Goal: Information Seeking & Learning: Learn about a topic

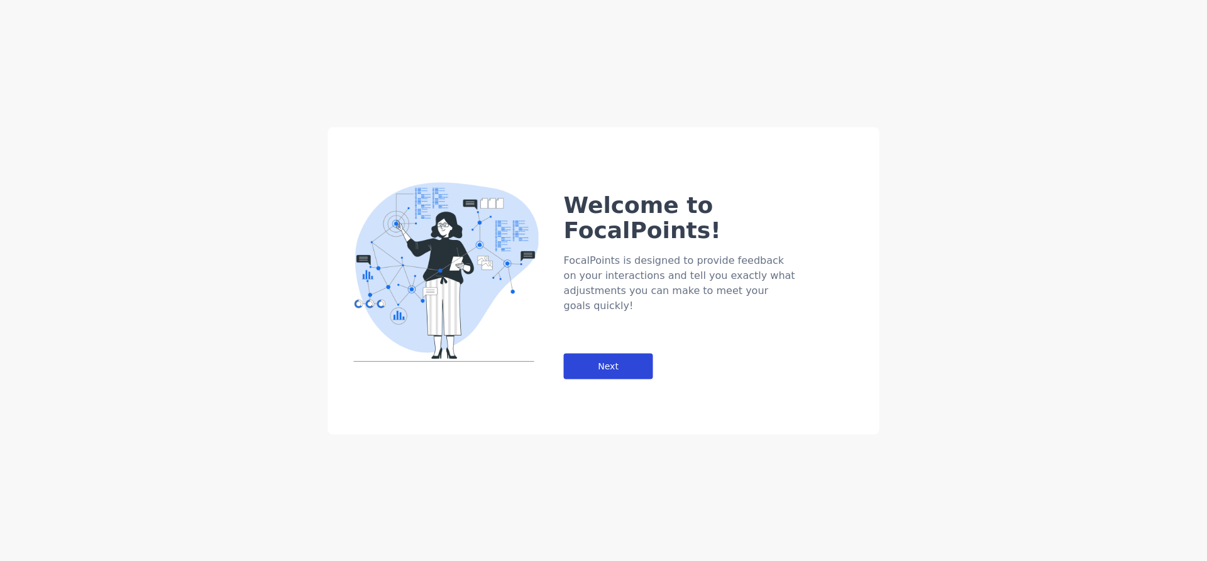
click at [610, 353] on div "Next" at bounding box center [608, 366] width 89 height 26
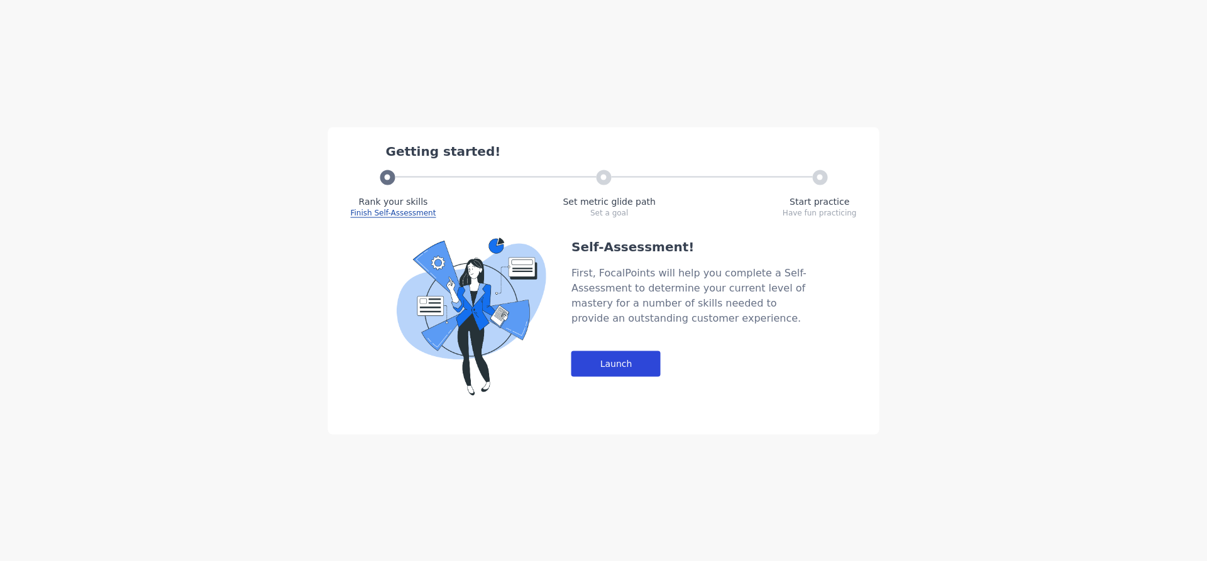
click at [624, 370] on div "Launch" at bounding box center [615, 364] width 89 height 26
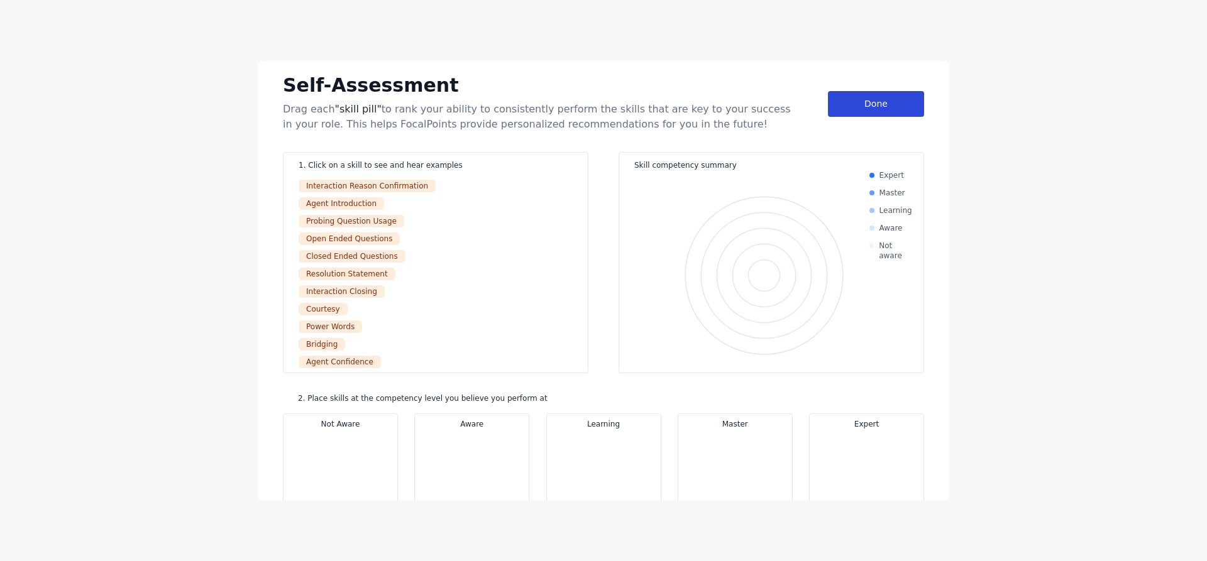
click at [896, 101] on div "Done" at bounding box center [876, 104] width 96 height 26
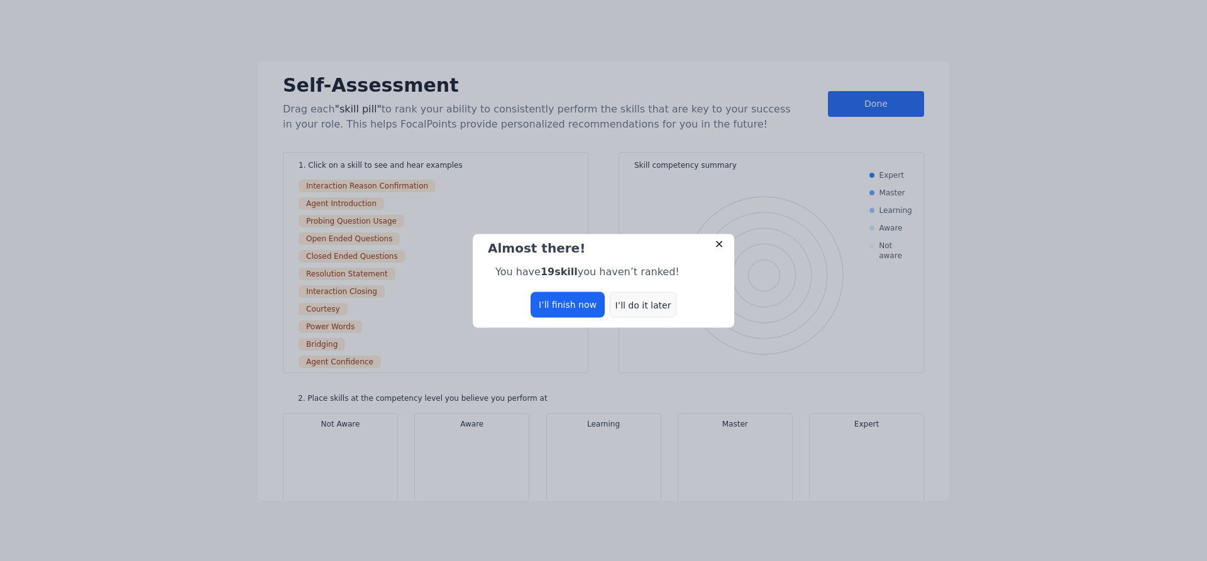
click at [622, 304] on div "I’ll do it later" at bounding box center [643, 305] width 67 height 26
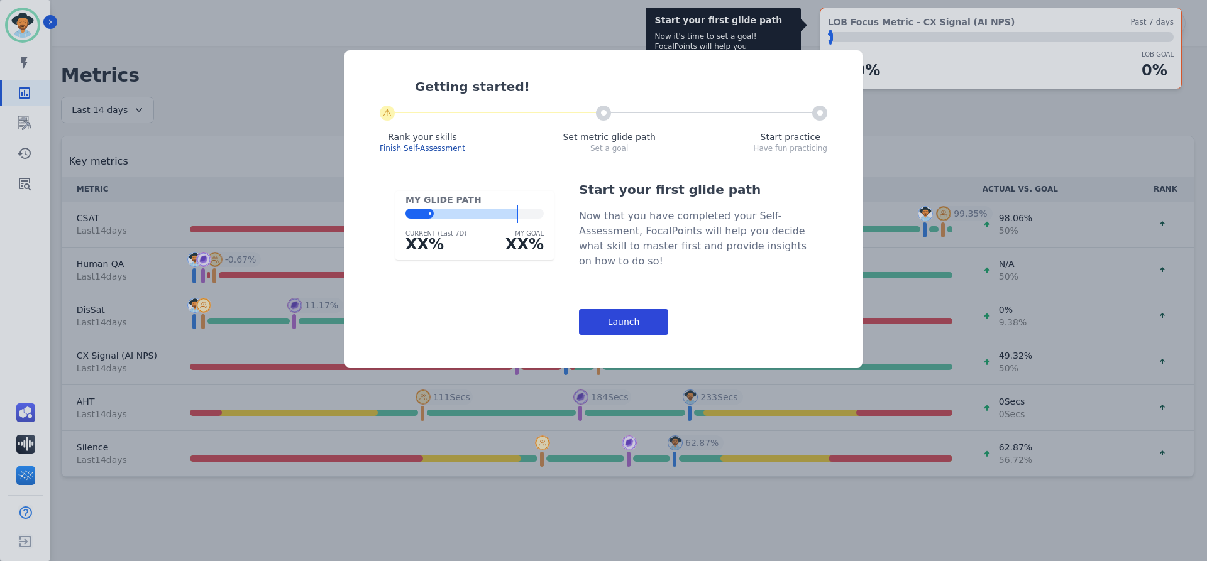
click at [648, 313] on div "Launch" at bounding box center [623, 322] width 89 height 26
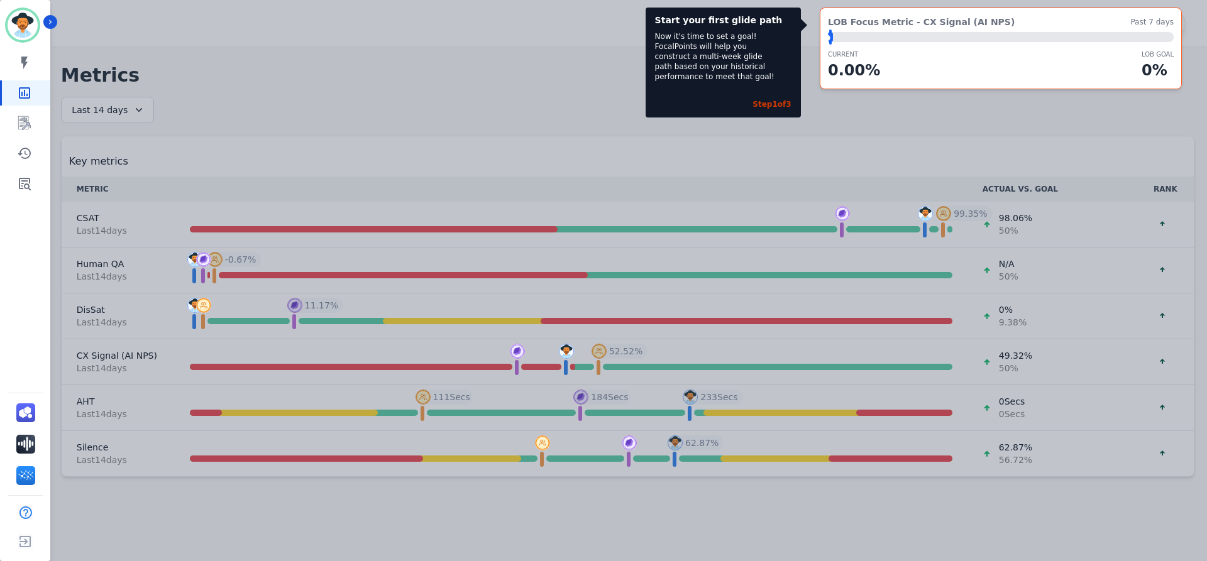
click at [1094, 72] on div "CURRENT 0.00 % LOB Goal 0 %" at bounding box center [1001, 66] width 346 height 32
click at [780, 102] on div "Step 1 of 3" at bounding box center [772, 104] width 38 height 10
click at [192, 74] on div "Start your first glide path Now it's time to set a goal! FocalPoints will help …" at bounding box center [603, 280] width 1207 height 561
click at [903, 404] on div "Start your first glide path Now it's time to set a goal! FocalPoints will help …" at bounding box center [603, 280] width 1207 height 561
click at [1166, 29] on div "LOB Focus Metric - CX Signal (AI NPS) Past 7 days ⬤ LOB Goal: 1.00% CURRENT 0.0…" at bounding box center [1001, 49] width 362 height 82
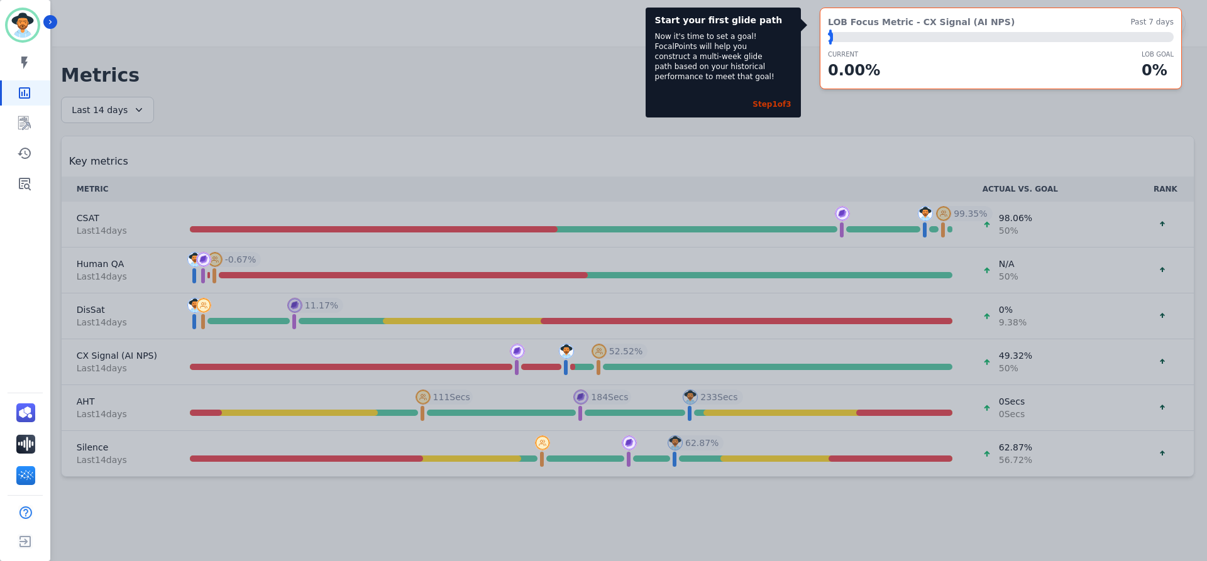
drag, startPoint x: 952, startPoint y: 38, endPoint x: 882, endPoint y: 37, distance: 69.8
click at [951, 37] on div "⬤ LOB Goal: 1.00%" at bounding box center [1001, 37] width 346 height 10
drag, startPoint x: 833, startPoint y: 35, endPoint x: 844, endPoint y: 35, distance: 11.3
click at [844, 35] on div "⬤ LOB Goal: 1.00%" at bounding box center [1001, 37] width 346 height 10
click at [828, 38] on div "⬤" at bounding box center [830, 37] width 5 height 10
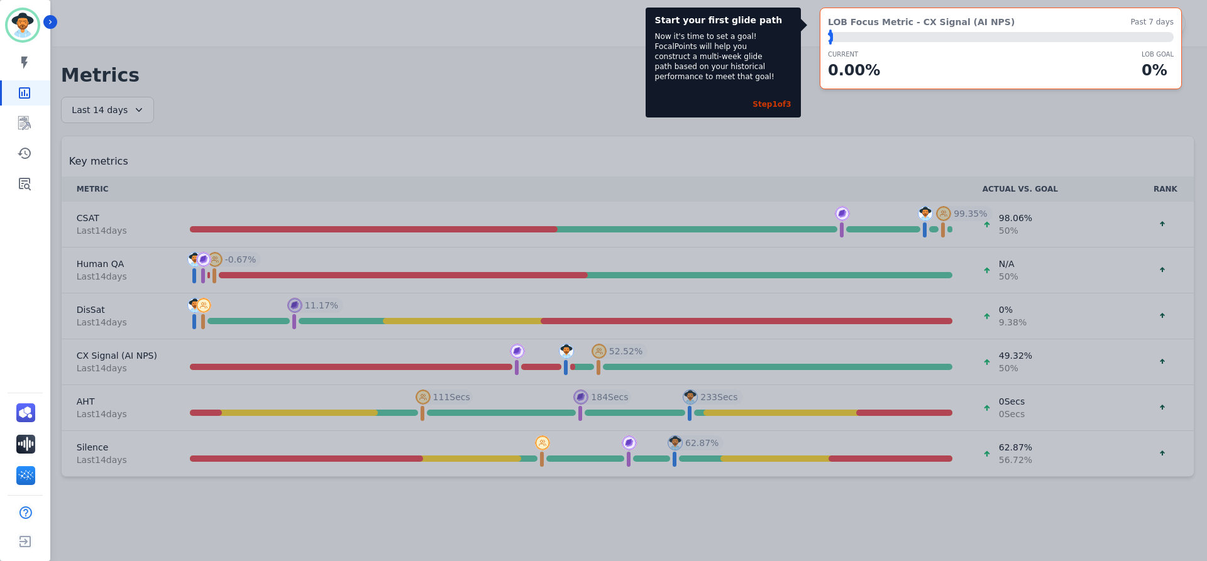
click at [753, 109] on div "Step 1 of 3" at bounding box center [723, 101] width 136 height 25
click at [27, 114] on link "Sidebar" at bounding box center [26, 123] width 48 height 25
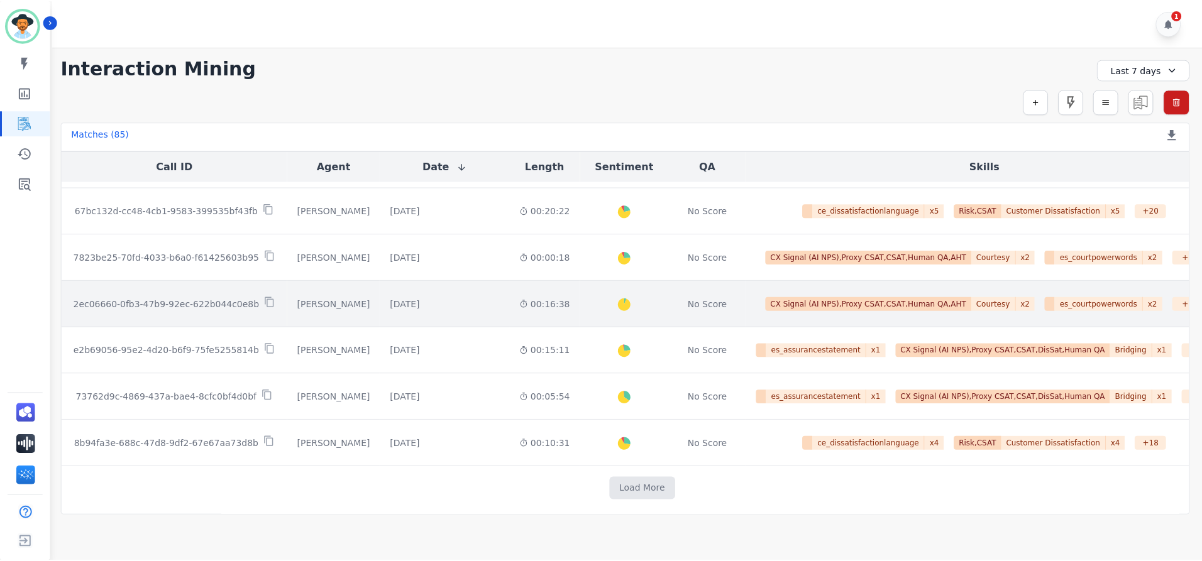
scroll to position [649, 0]
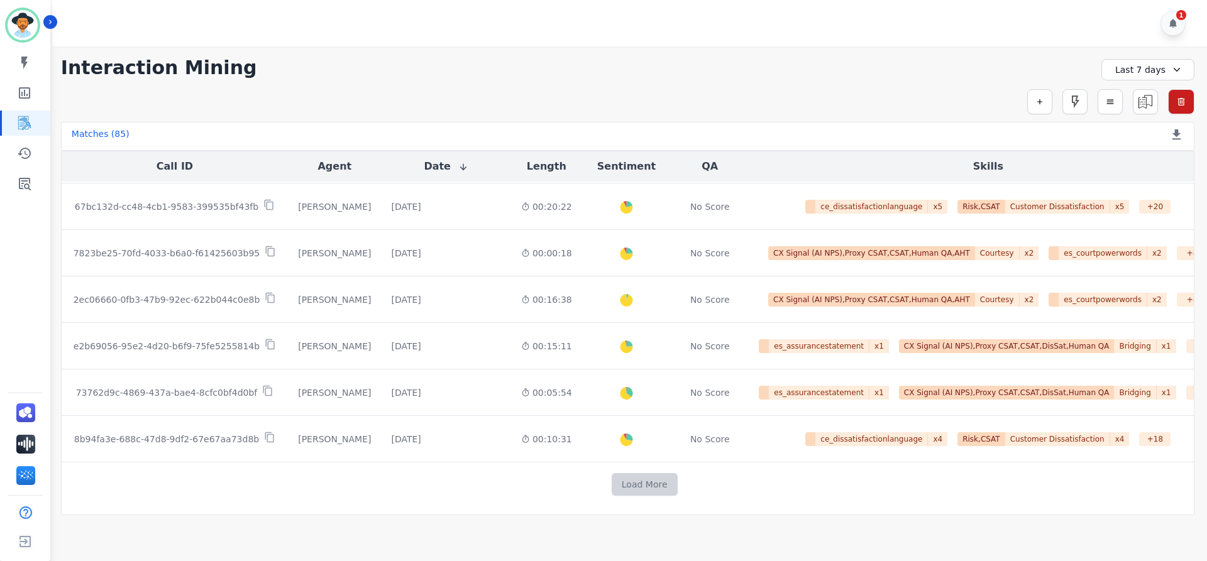
click at [634, 487] on button "Load More" at bounding box center [645, 484] width 66 height 23
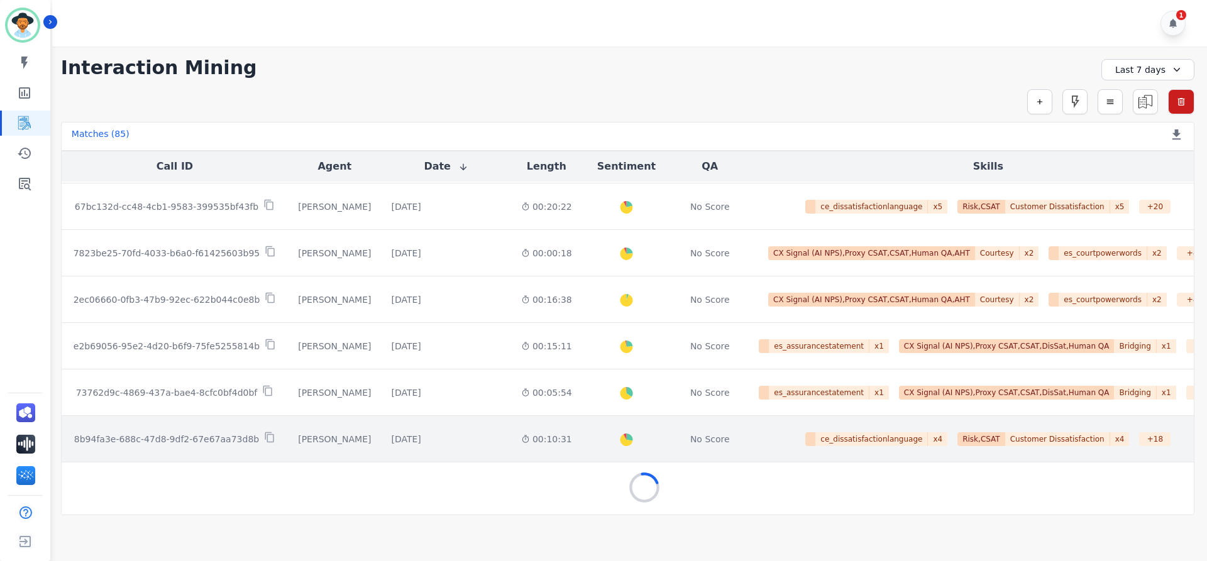
click at [716, 446] on td "No Score" at bounding box center [710, 439] width 78 height 47
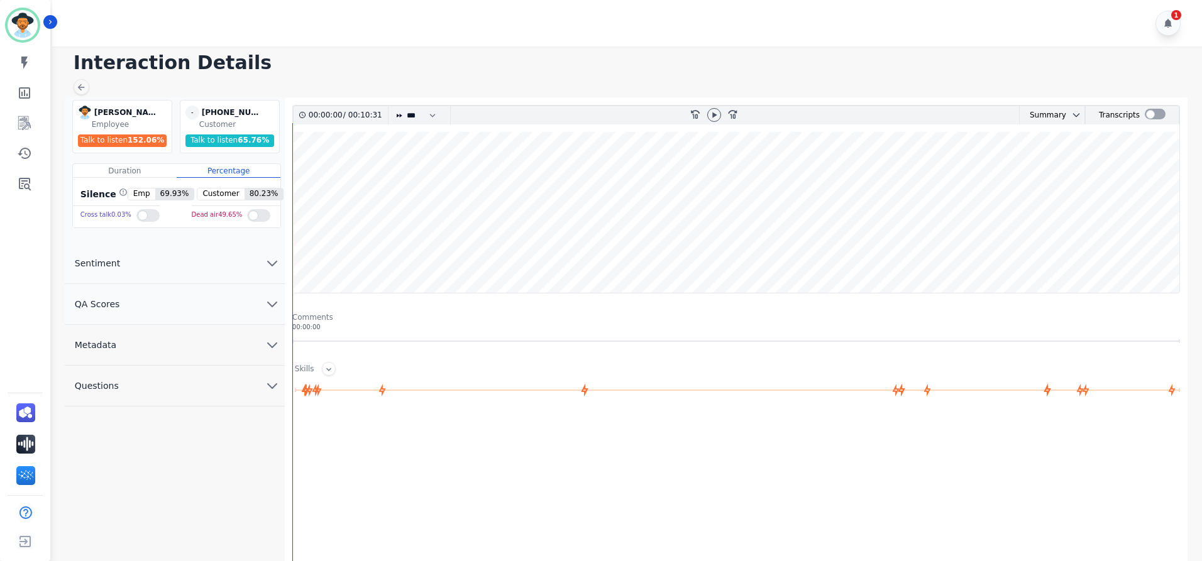
click at [252, 310] on button "QA Scores" at bounding box center [175, 304] width 220 height 41
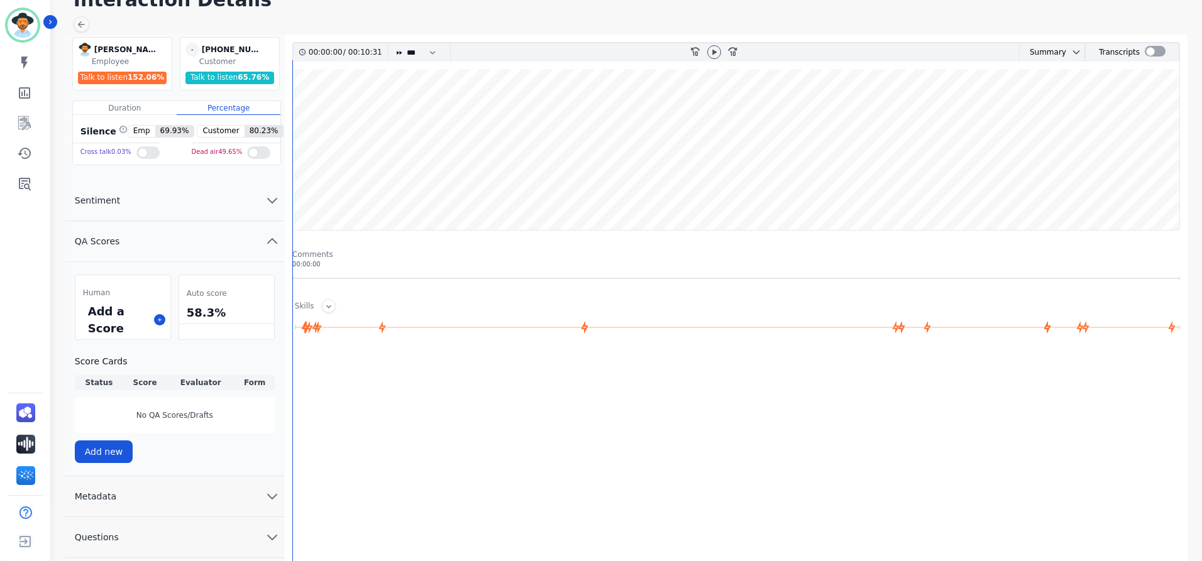
scroll to position [115, 0]
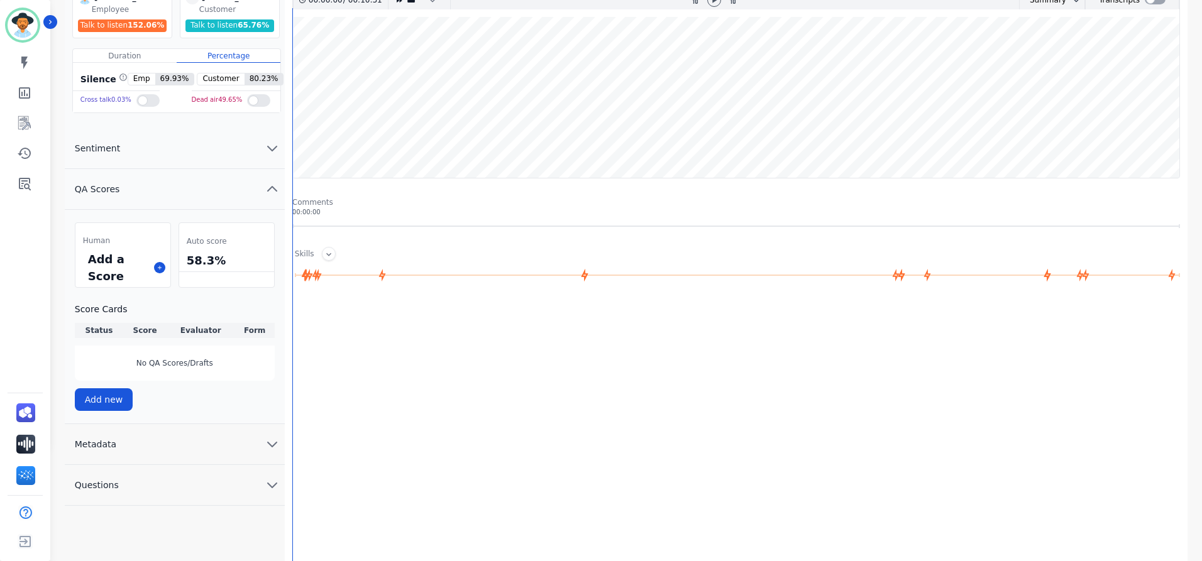
click at [183, 482] on button "Questions" at bounding box center [175, 485] width 220 height 41
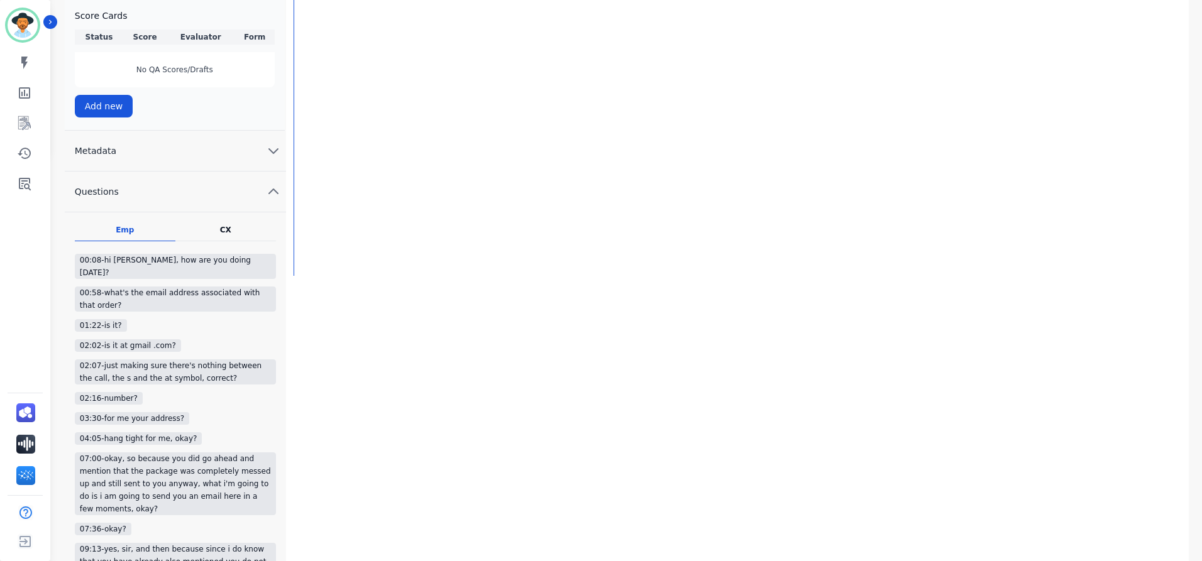
scroll to position [358, 0]
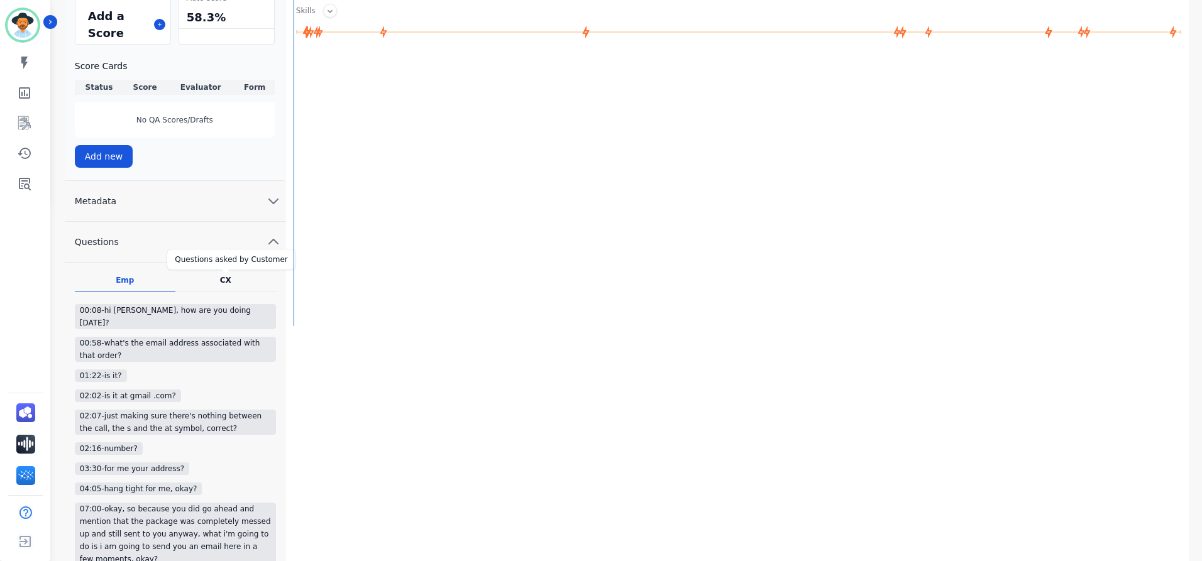
click at [223, 284] on div "CX" at bounding box center [225, 280] width 11 height 10
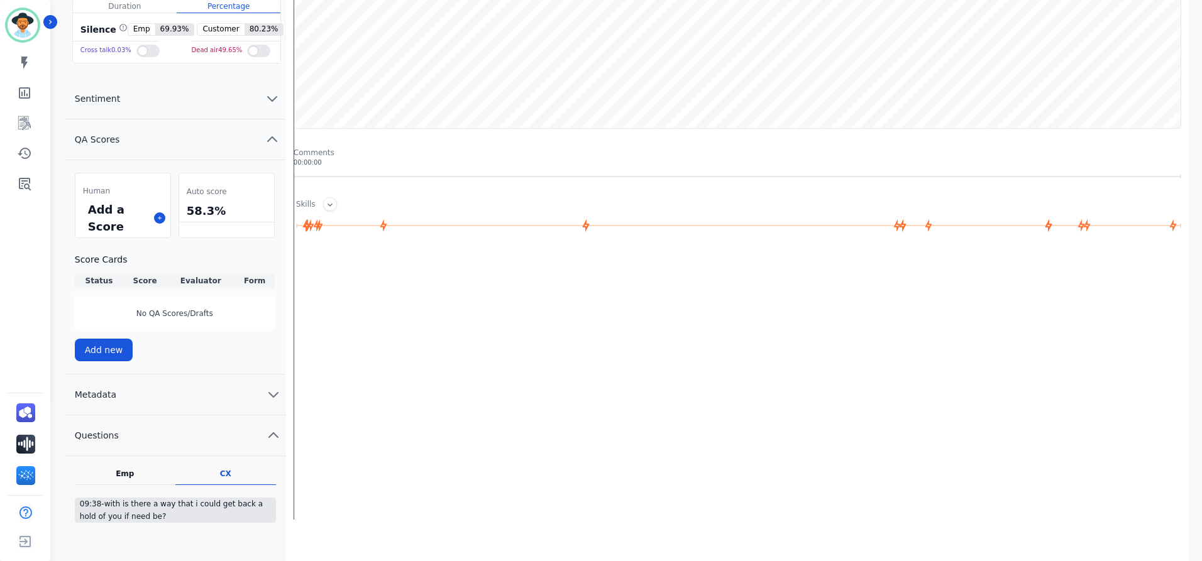
scroll to position [172, 0]
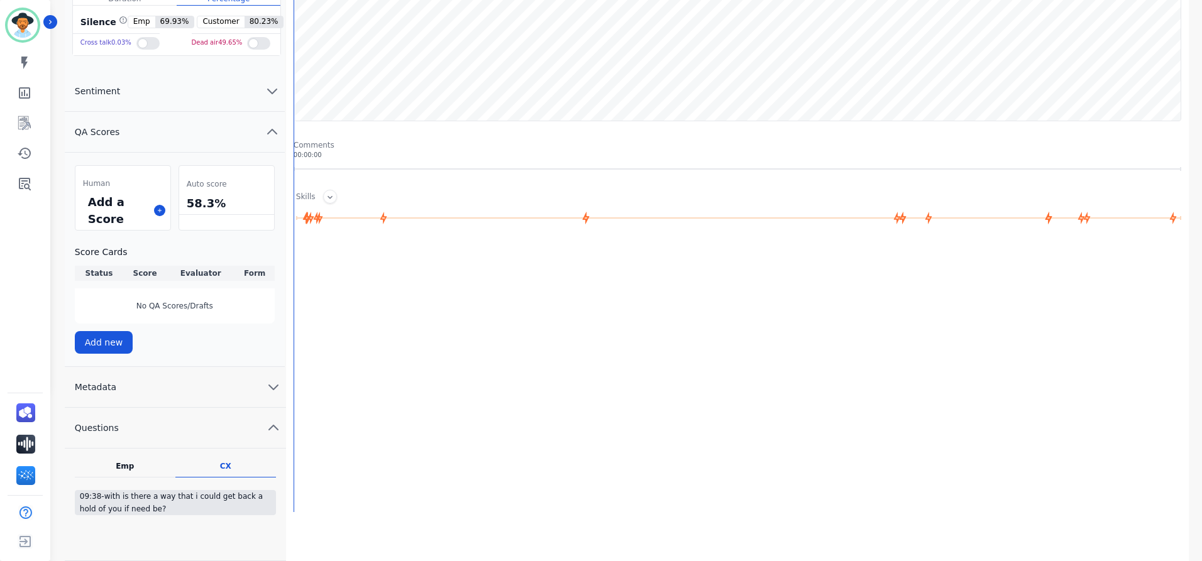
click at [208, 398] on button "Metadata" at bounding box center [175, 387] width 221 height 41
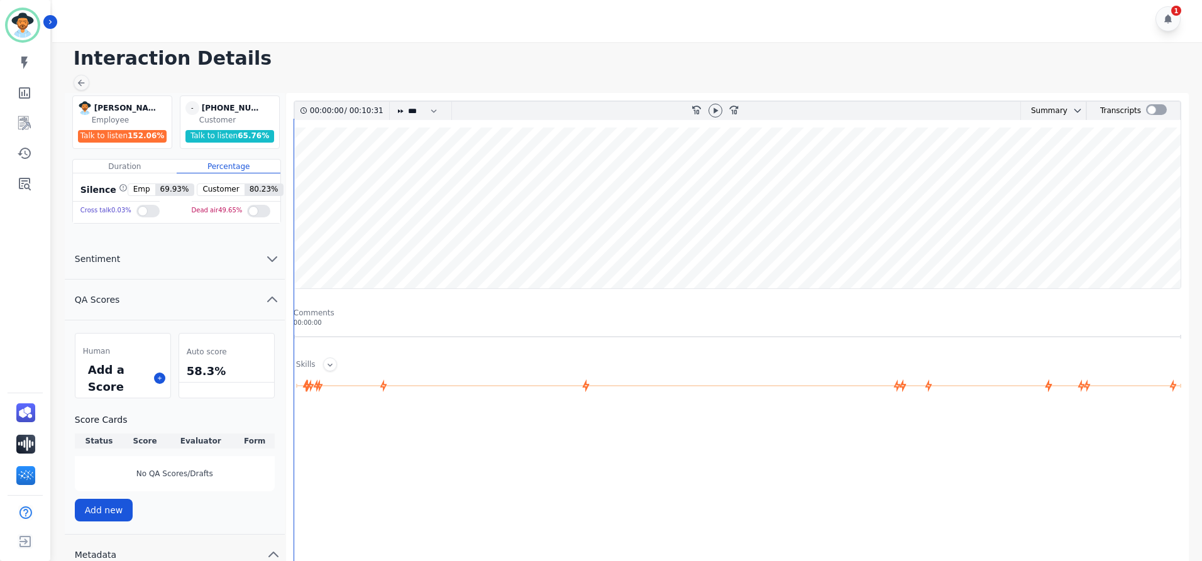
scroll to position [0, 0]
